Goal: Task Accomplishment & Management: Complete application form

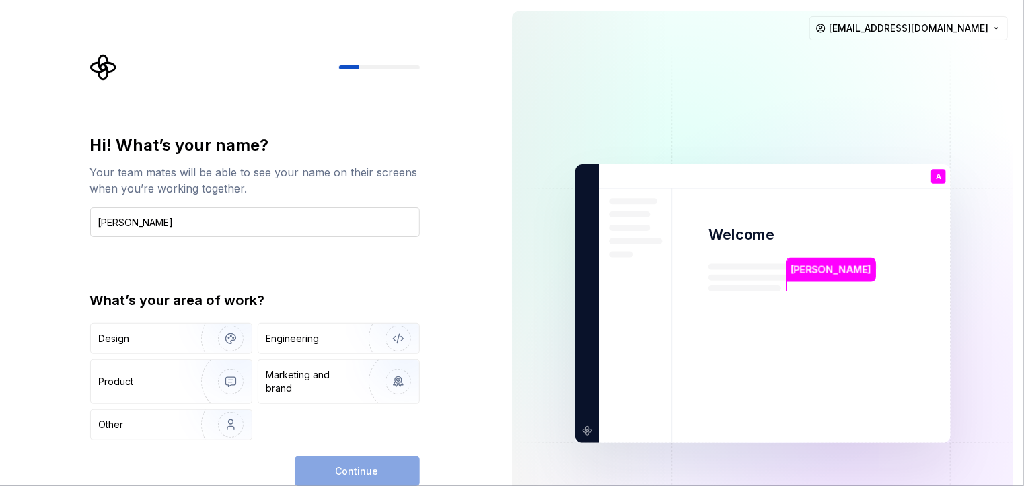
click at [140, 219] on input "Anas Z mahmoud" at bounding box center [255, 222] width 330 height 30
type input "Anas Z Mahmoud"
click at [168, 337] on div "Design" at bounding box center [141, 338] width 85 height 13
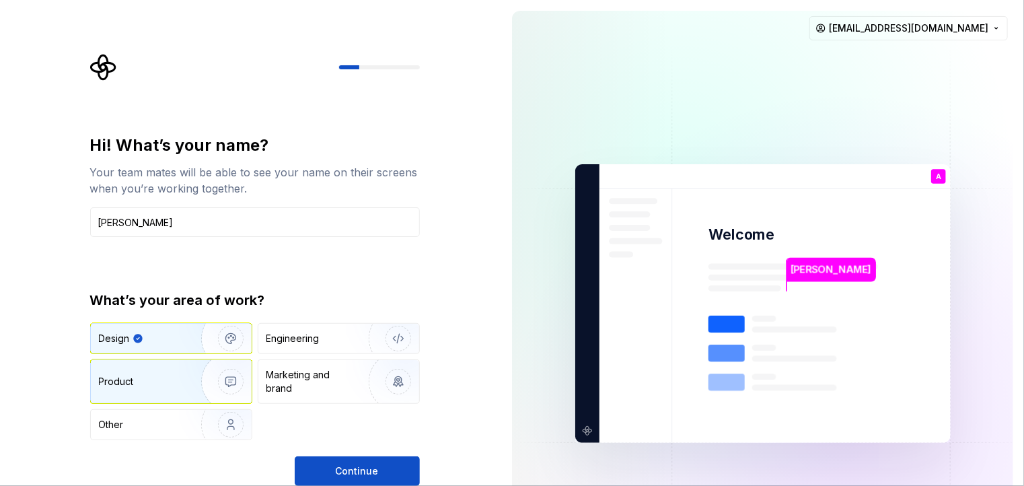
click at [186, 386] on img "button" at bounding box center [222, 381] width 86 height 90
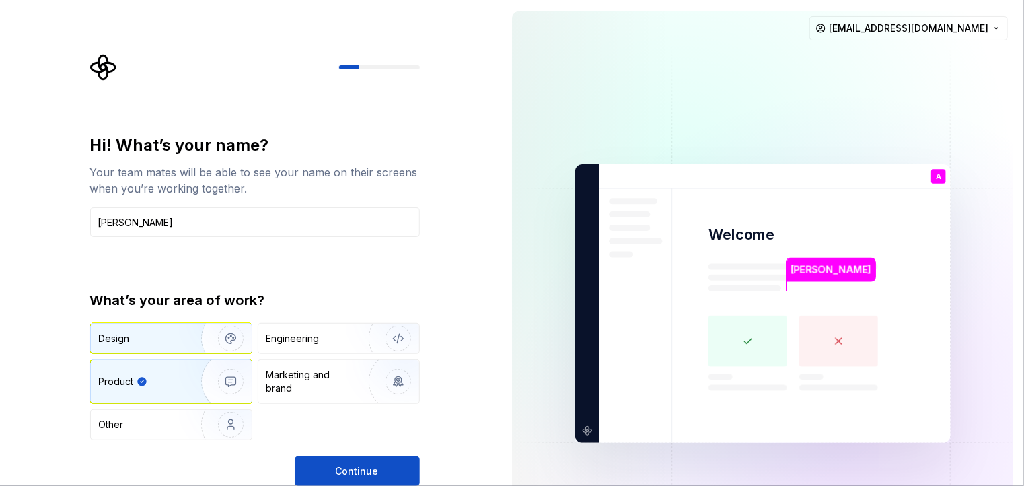
click at [188, 344] on img "button" at bounding box center [222, 338] width 86 height 90
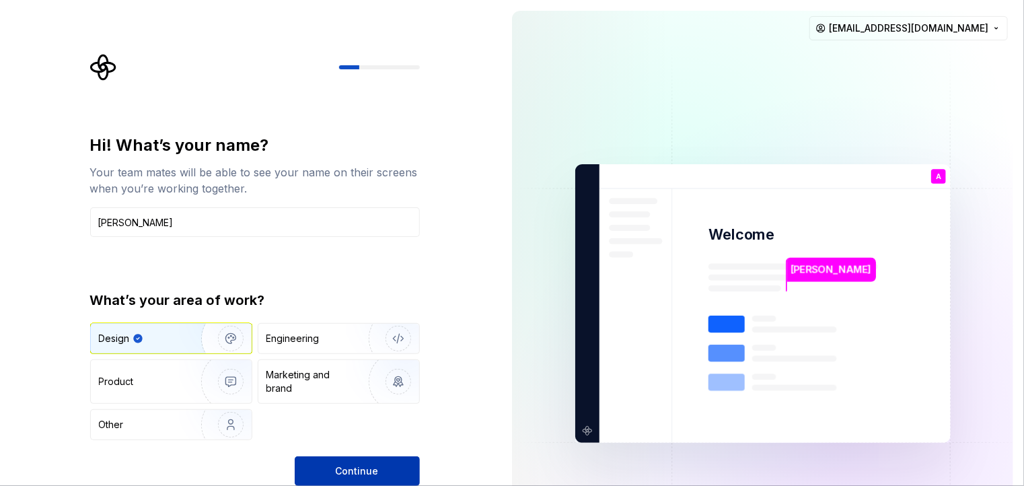
click at [326, 468] on button "Continue" at bounding box center [357, 471] width 125 height 30
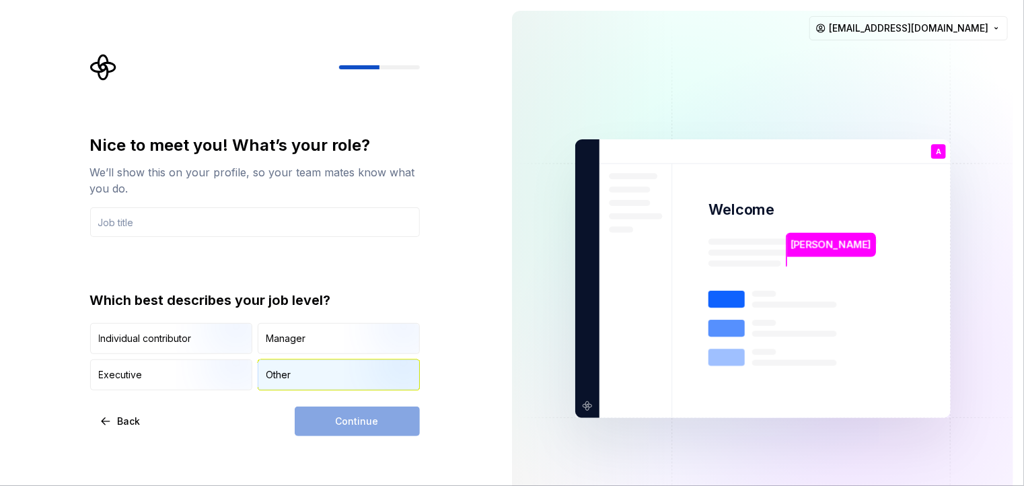
click at [288, 371] on div "Other" at bounding box center [278, 374] width 25 height 13
click at [336, 421] on div "Continue" at bounding box center [357, 421] width 125 height 30
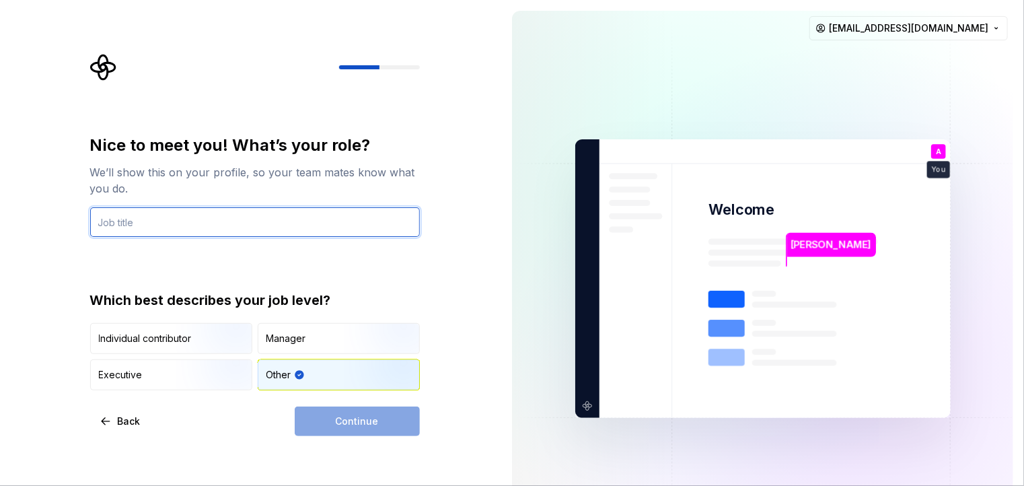
click at [209, 224] on input "text" at bounding box center [255, 222] width 330 height 30
type input "f"
type input "test"
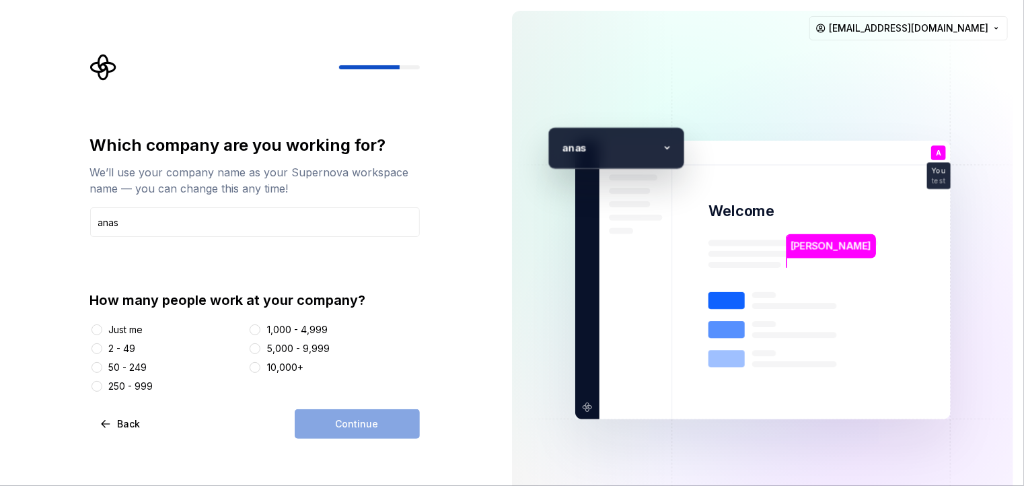
type input "anas"
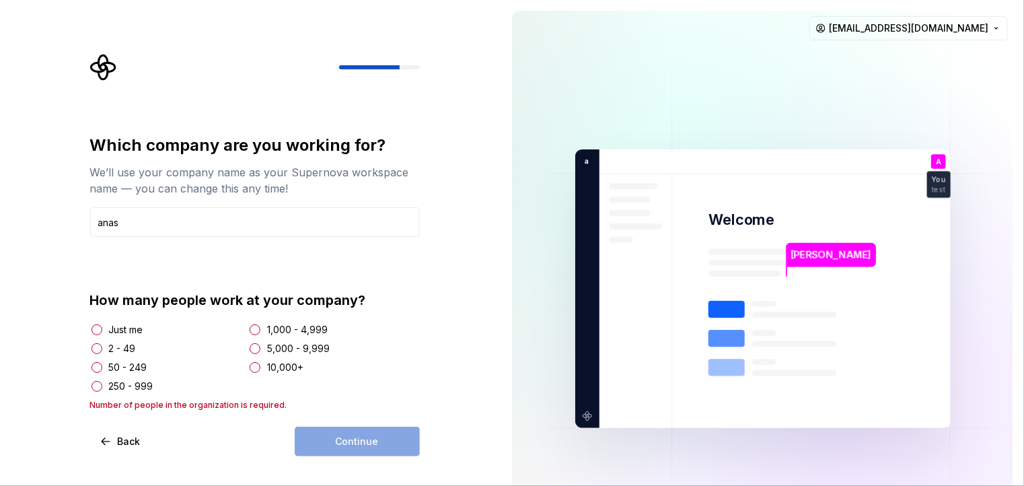
click at [365, 445] on div "Continue" at bounding box center [357, 442] width 125 height 30
click at [97, 332] on button "Just me" at bounding box center [97, 329] width 11 height 11
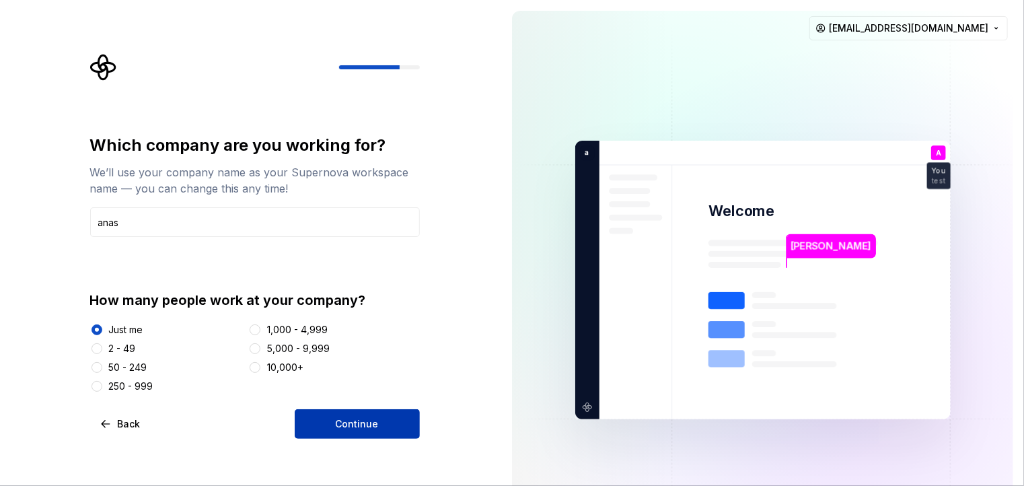
click at [327, 427] on button "Continue" at bounding box center [357, 424] width 125 height 30
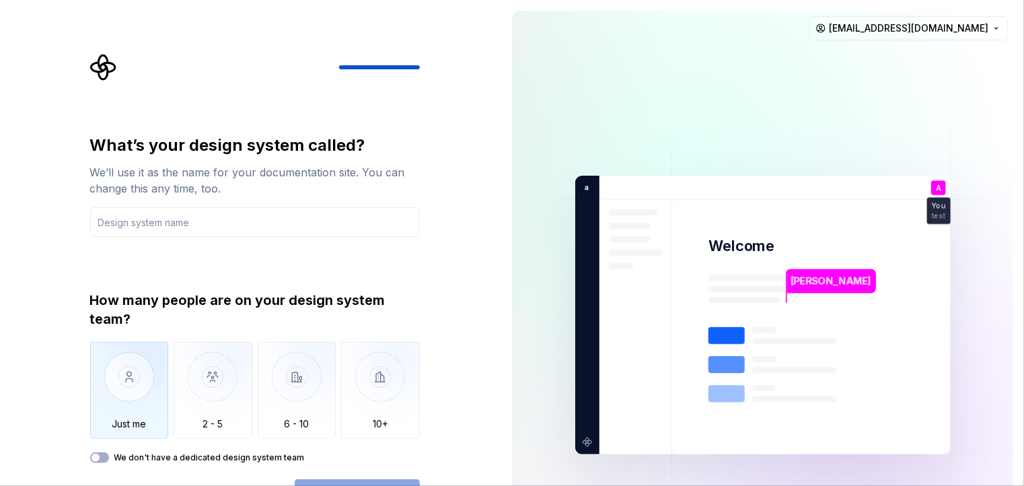
click at [149, 369] on img "button" at bounding box center [129, 387] width 79 height 90
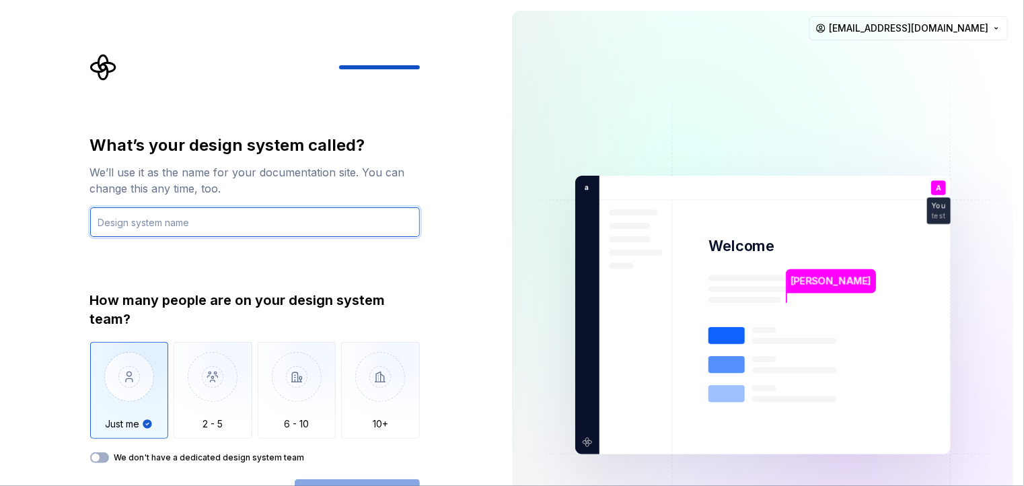
click at [206, 227] on input "text" at bounding box center [255, 222] width 330 height 30
type input "anas"
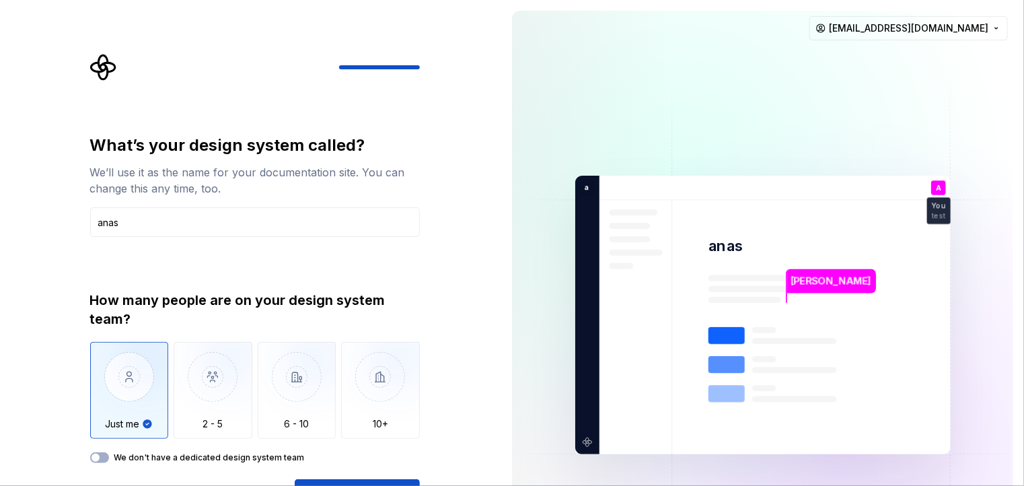
click at [315, 480] on div "Open Supernova" at bounding box center [357, 494] width 125 height 30
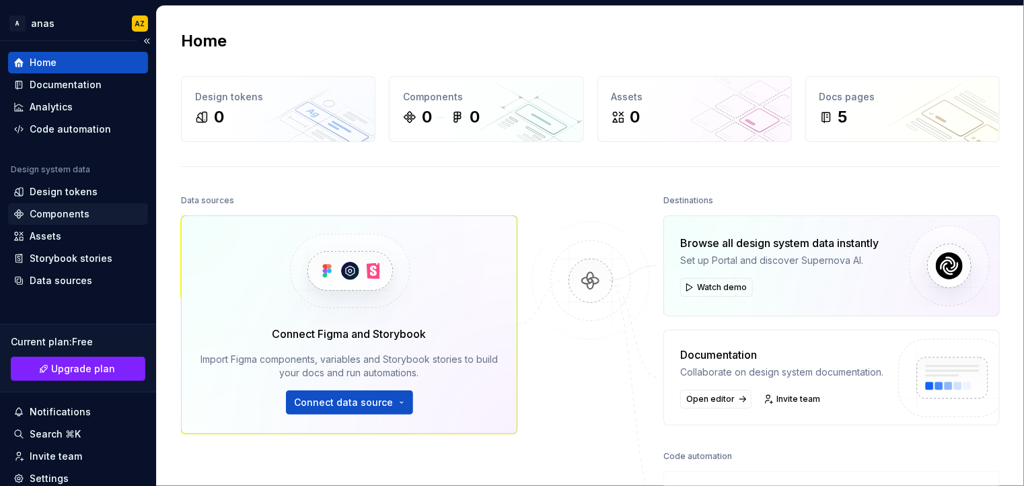
click at [88, 213] on div "Components" at bounding box center [77, 213] width 129 height 13
